Goal: Connect with others: Connect with other users

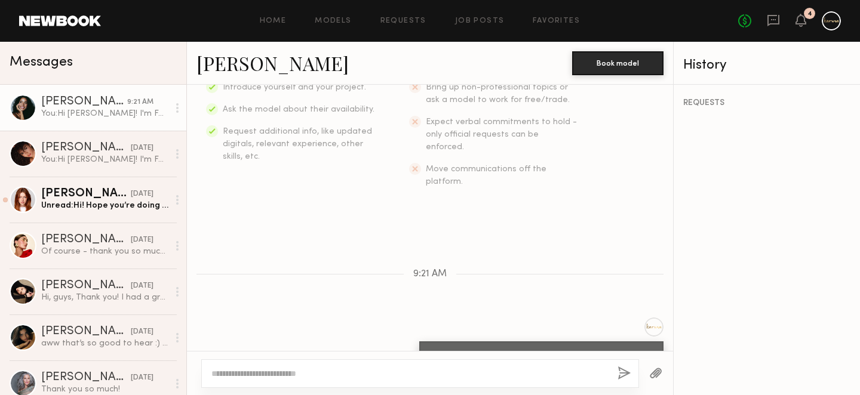
scroll to position [291, 0]
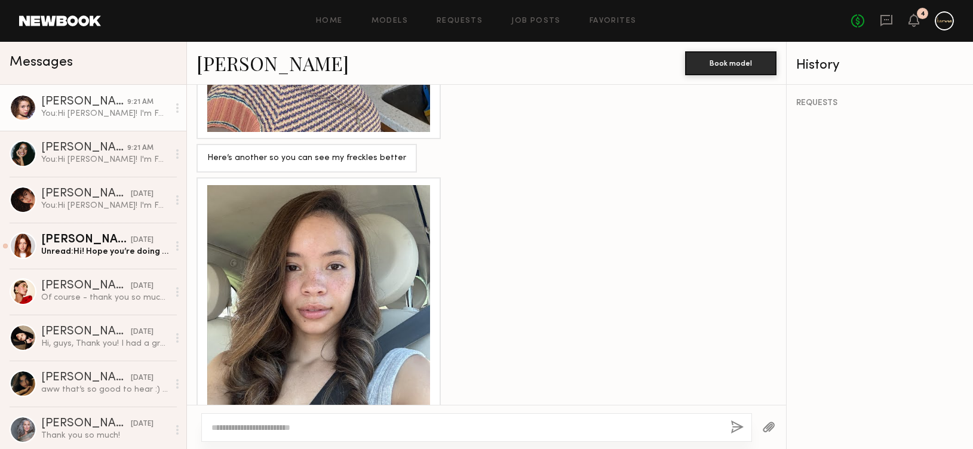
scroll to position [809, 0]
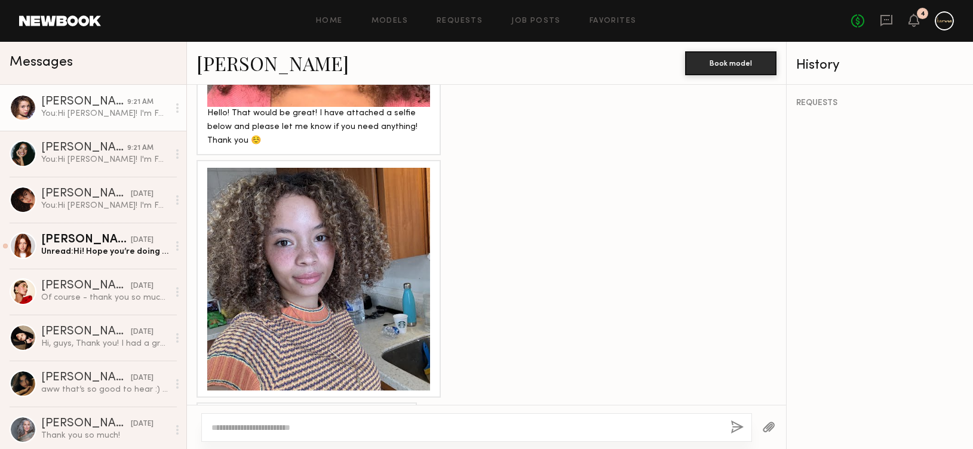
click at [275, 240] on div at bounding box center [318, 279] width 223 height 223
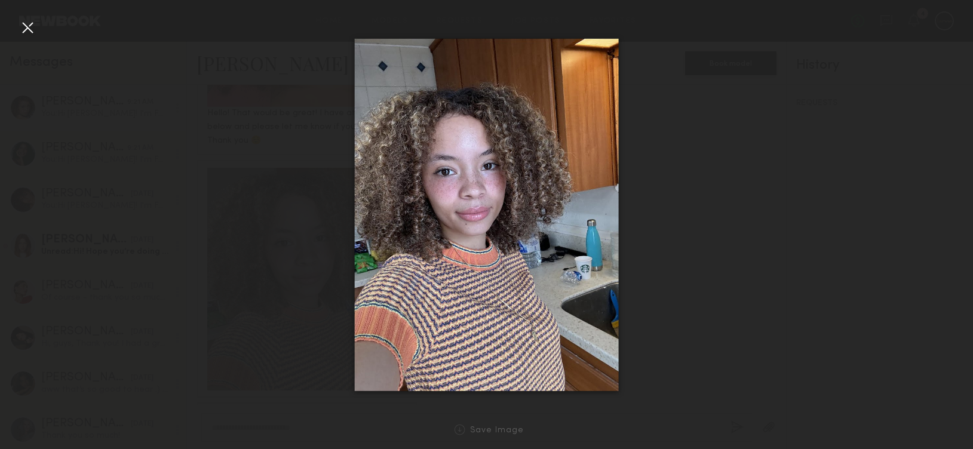
click at [24, 23] on div at bounding box center [27, 27] width 19 height 19
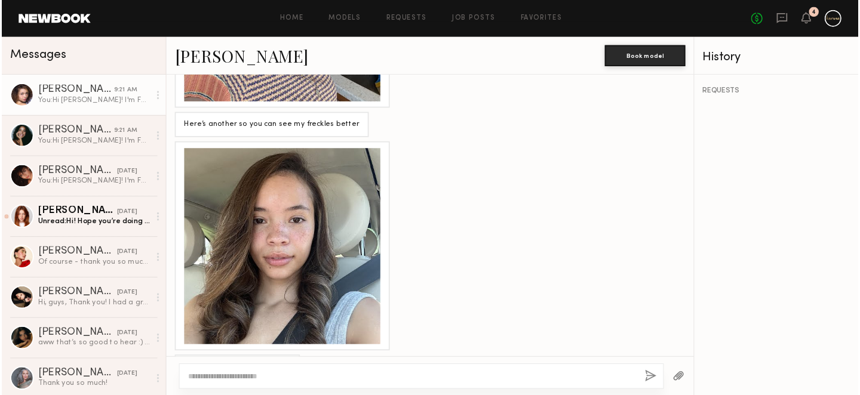
scroll to position [1096, 0]
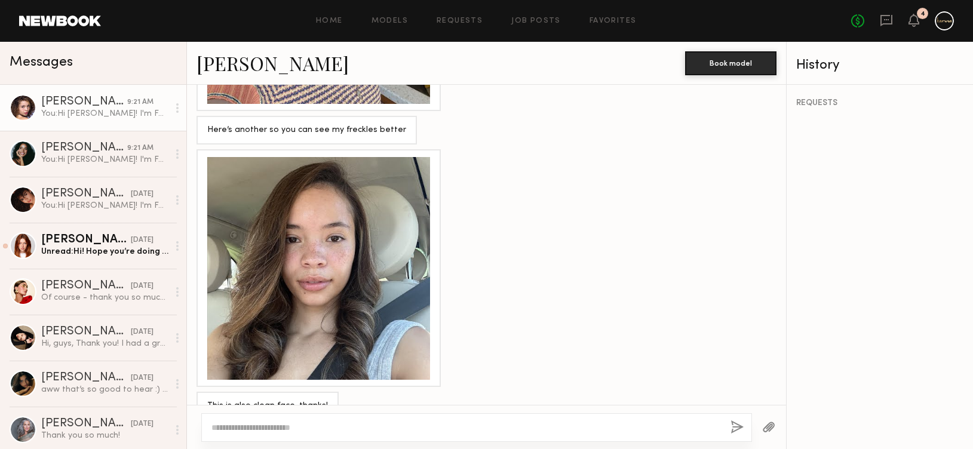
click at [314, 291] on div at bounding box center [318, 268] width 223 height 223
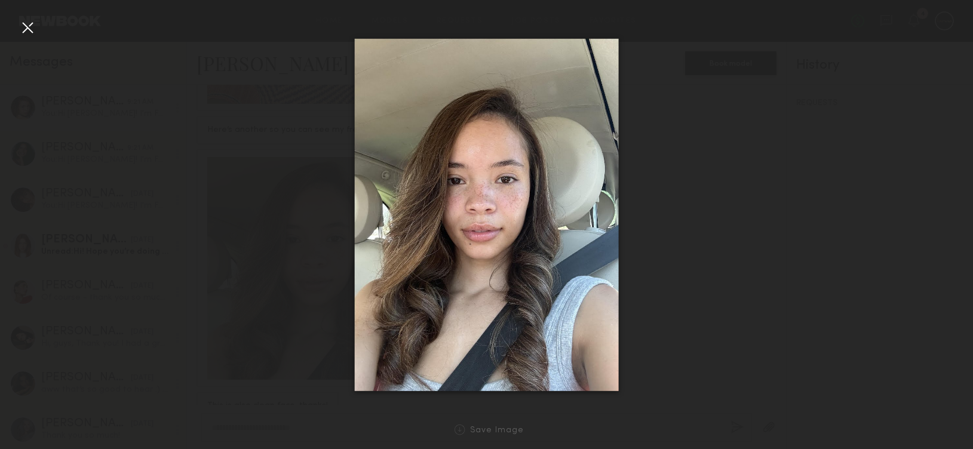
click at [25, 11] on nb-gallery-light "Save Image" at bounding box center [486, 224] width 973 height 449
click at [30, 27] on div at bounding box center [27, 27] width 19 height 19
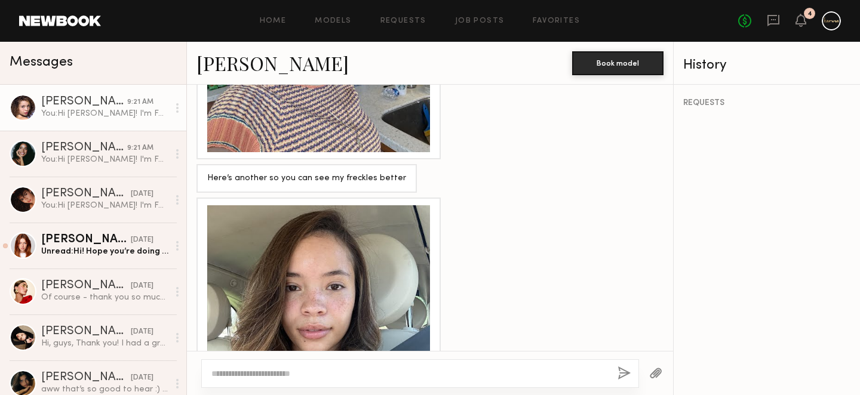
scroll to position [1048, 0]
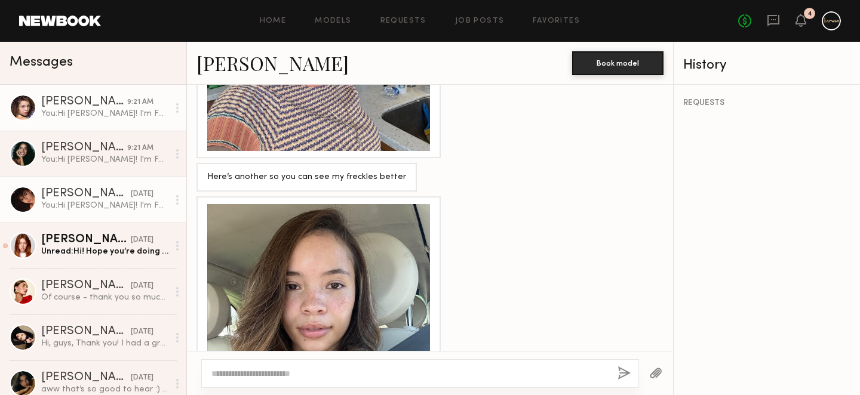
click at [93, 192] on div "[PERSON_NAME]" at bounding box center [86, 194] width 90 height 12
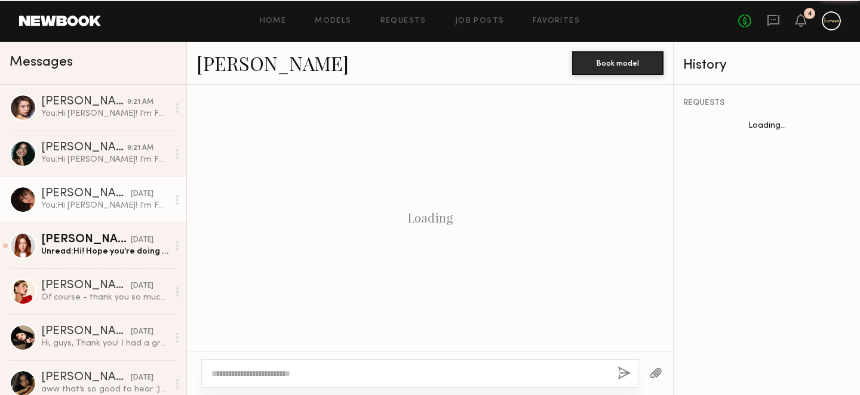
scroll to position [277, 0]
